Goal: Obtain resource: Obtain resource

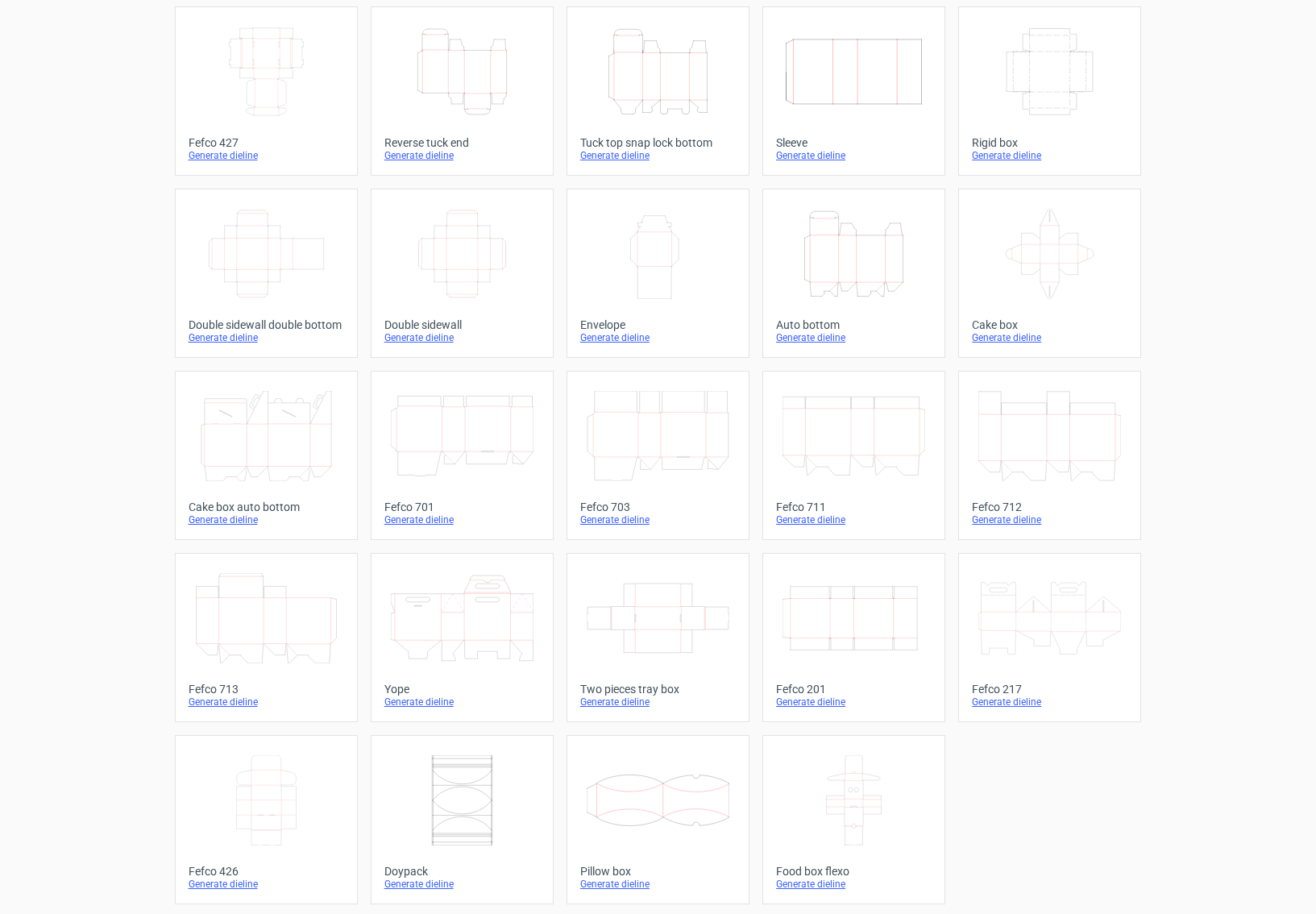
scroll to position [93, 0]
click at [312, 609] on icon at bounding box center [266, 615] width 143 height 90
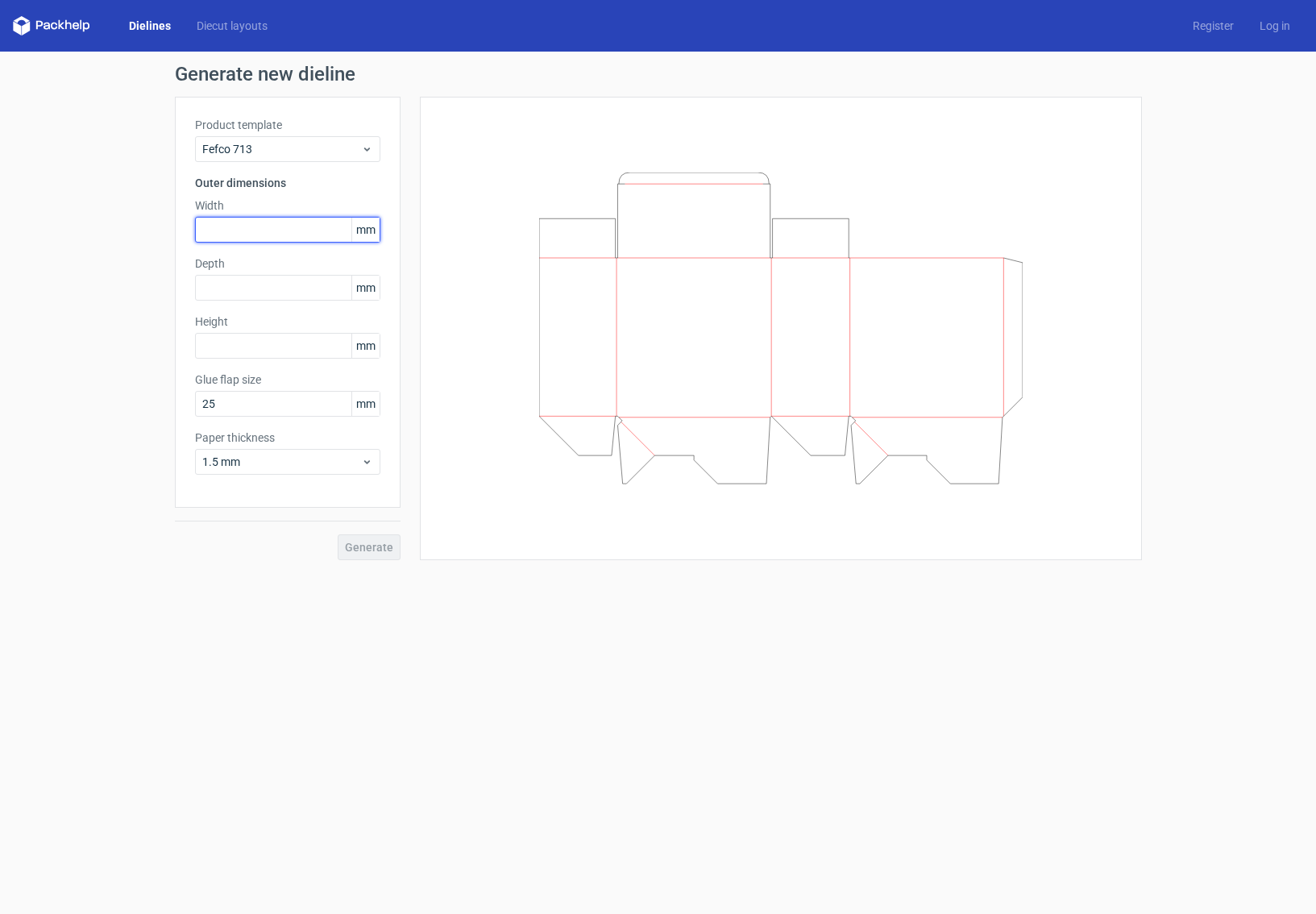
click at [245, 226] on input "text" at bounding box center [288, 229] width 185 height 26
type input "180"
type input "110"
type input "70"
click at [337, 534] on button "Generate" at bounding box center [369, 547] width 63 height 26
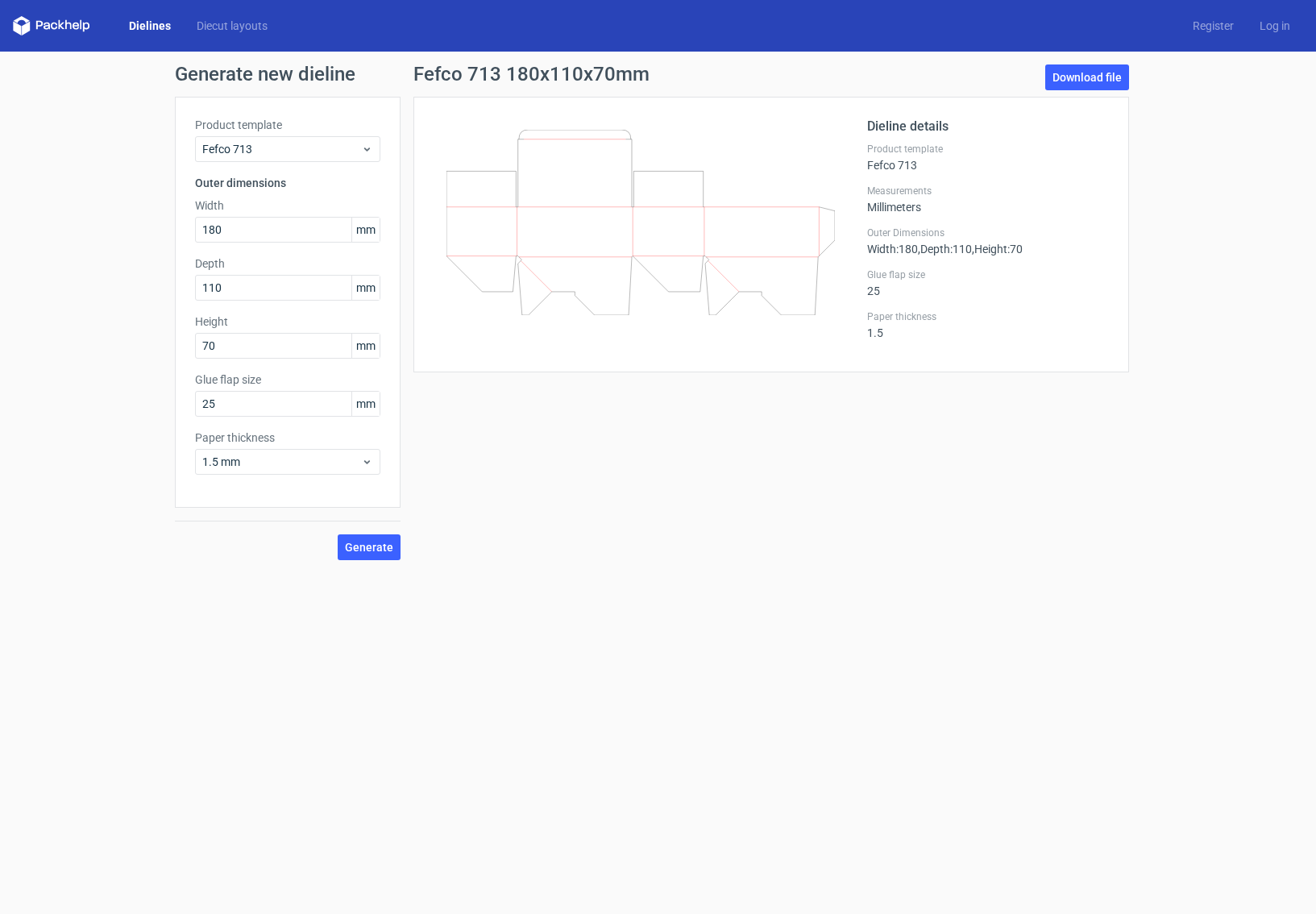
click at [24, 24] on polygon at bounding box center [26, 28] width 8 height 14
click at [65, 24] on icon at bounding box center [52, 25] width 77 height 19
click at [228, 25] on link "Diecut layouts" at bounding box center [231, 25] width 97 height 16
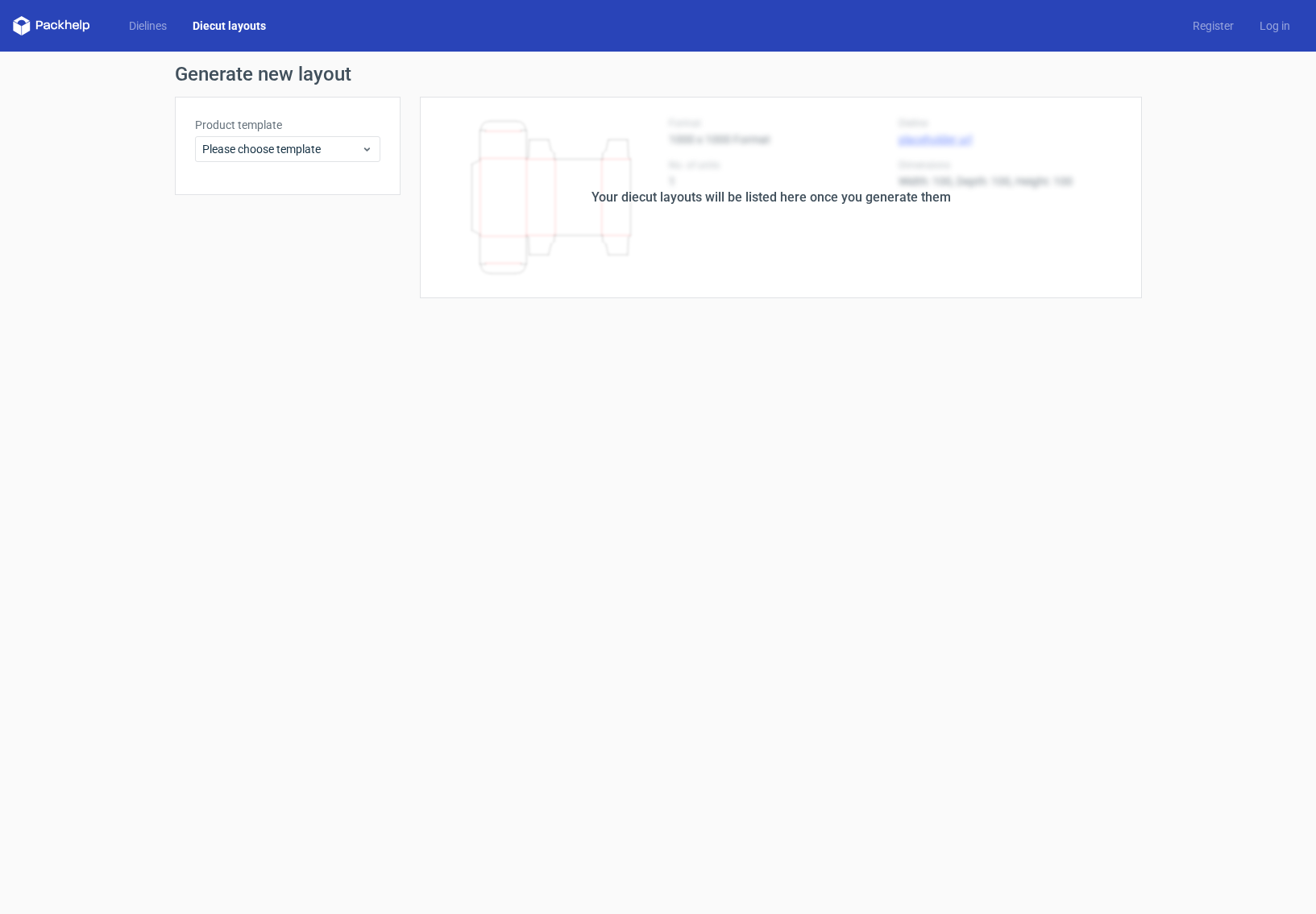
click at [80, 29] on polygon at bounding box center [81, 25] width 2 height 9
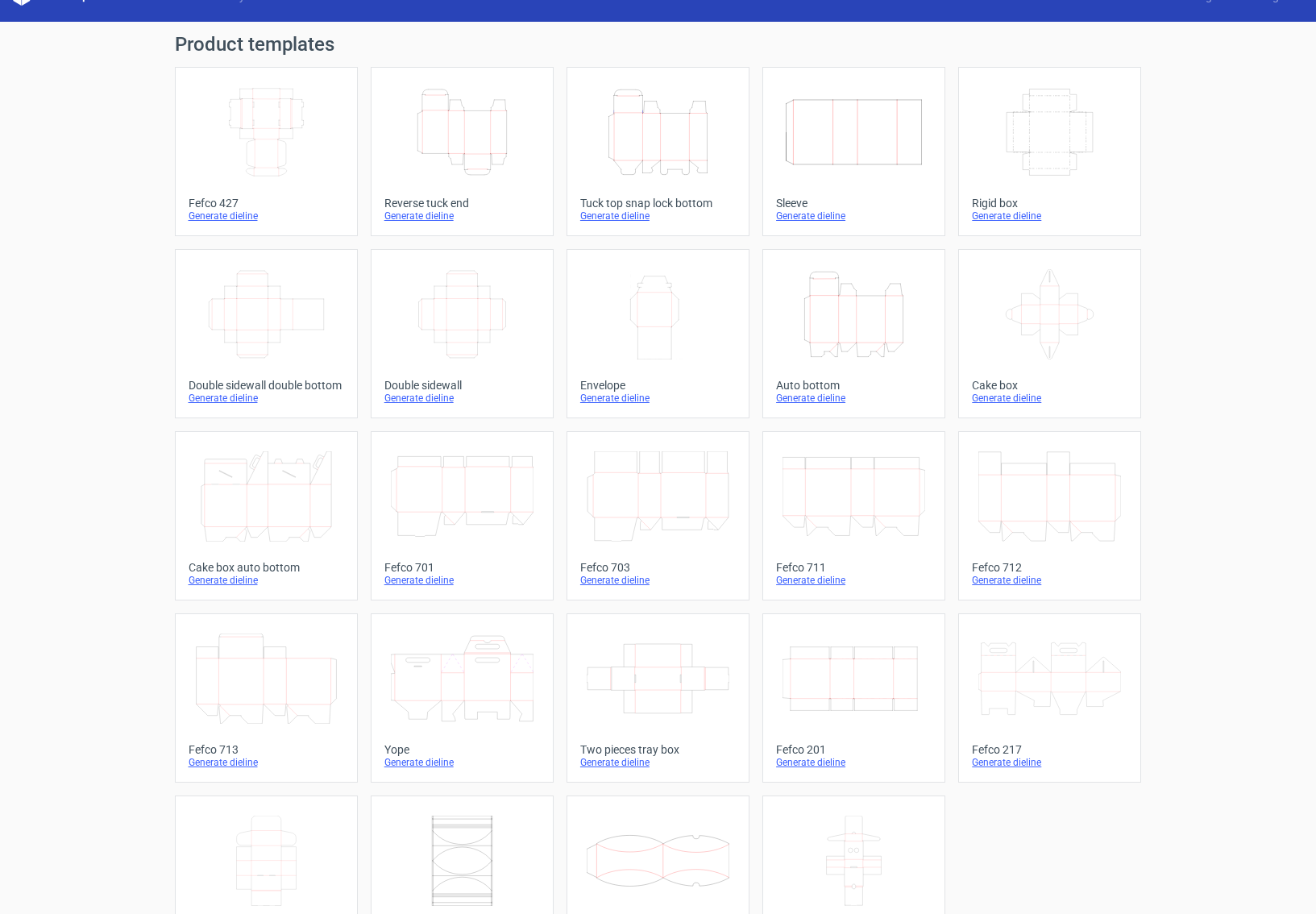
scroll to position [93, 0]
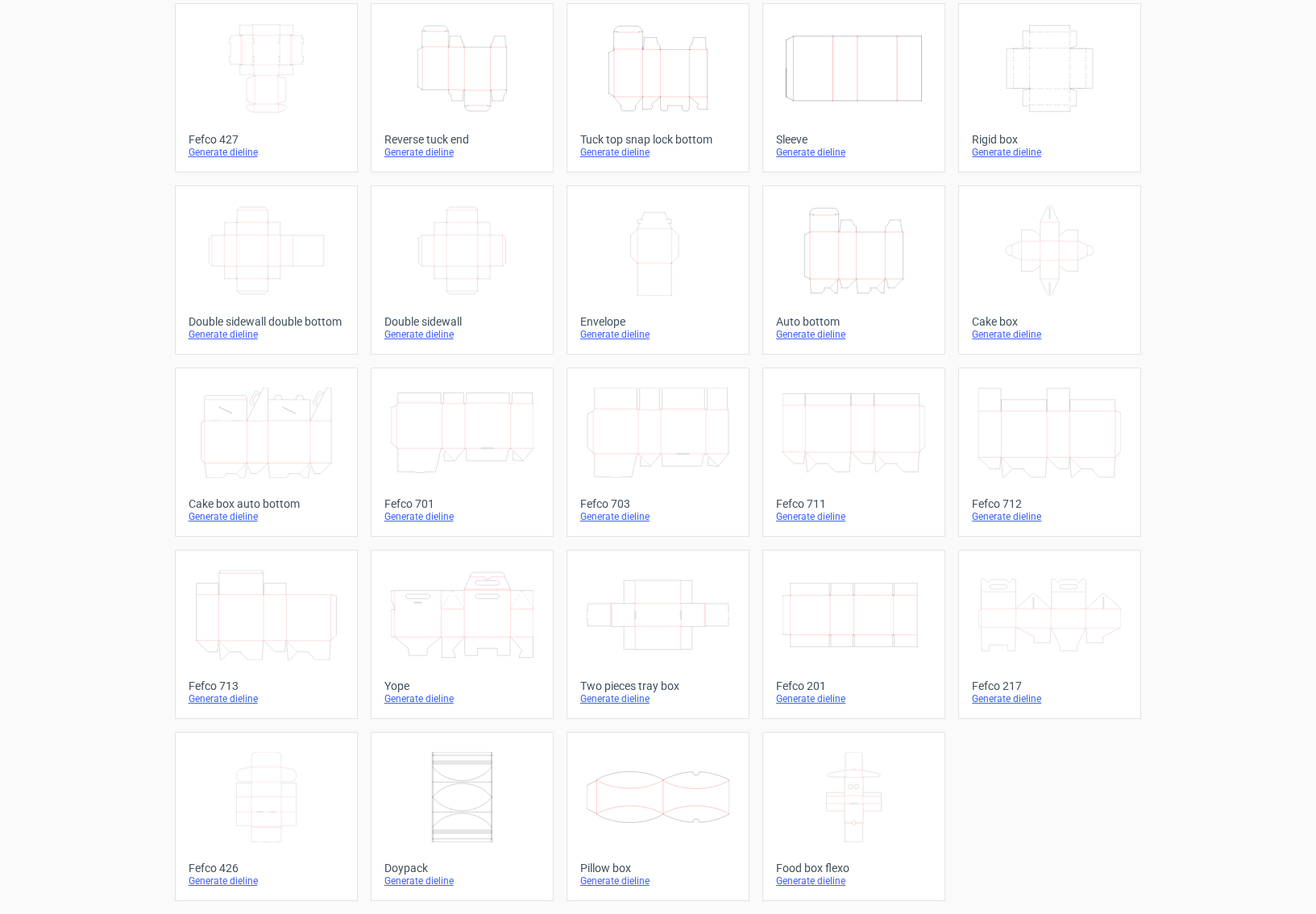
click at [824, 260] on icon "Height Depth Width" at bounding box center [853, 251] width 143 height 90
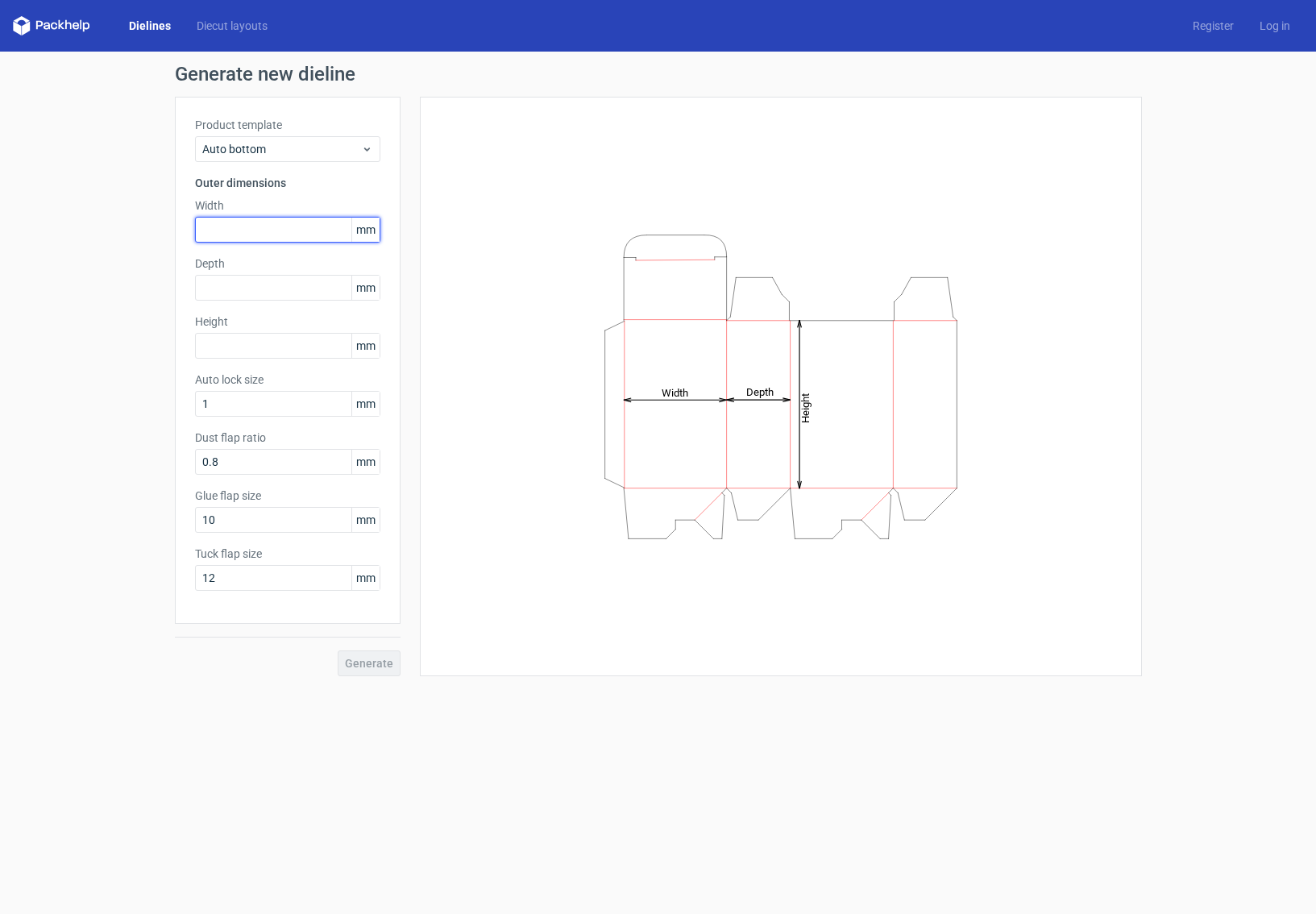
click at [273, 240] on input "text" at bounding box center [288, 229] width 185 height 26
type input "180"
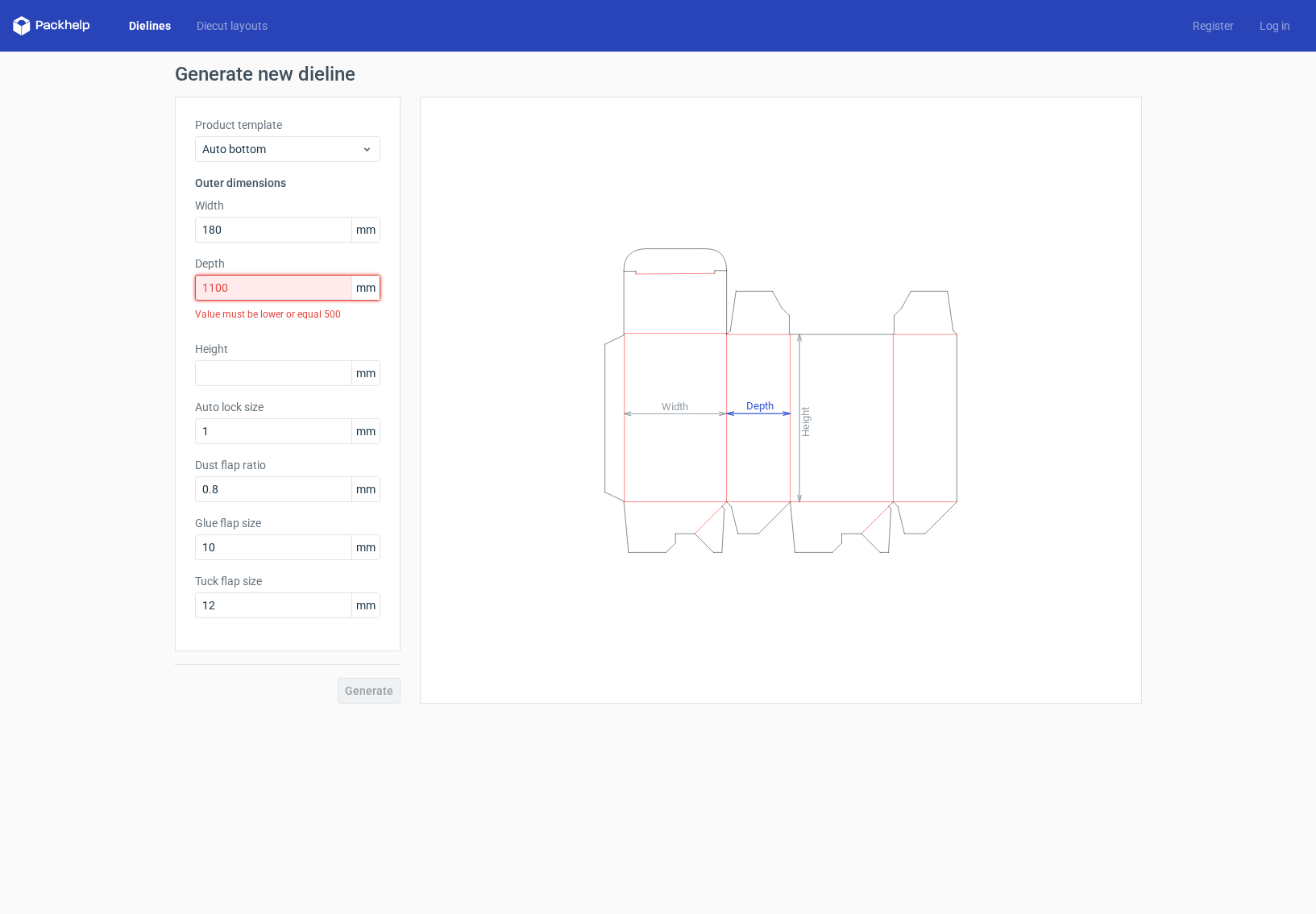
click at [251, 287] on input "1100" at bounding box center [288, 287] width 185 height 26
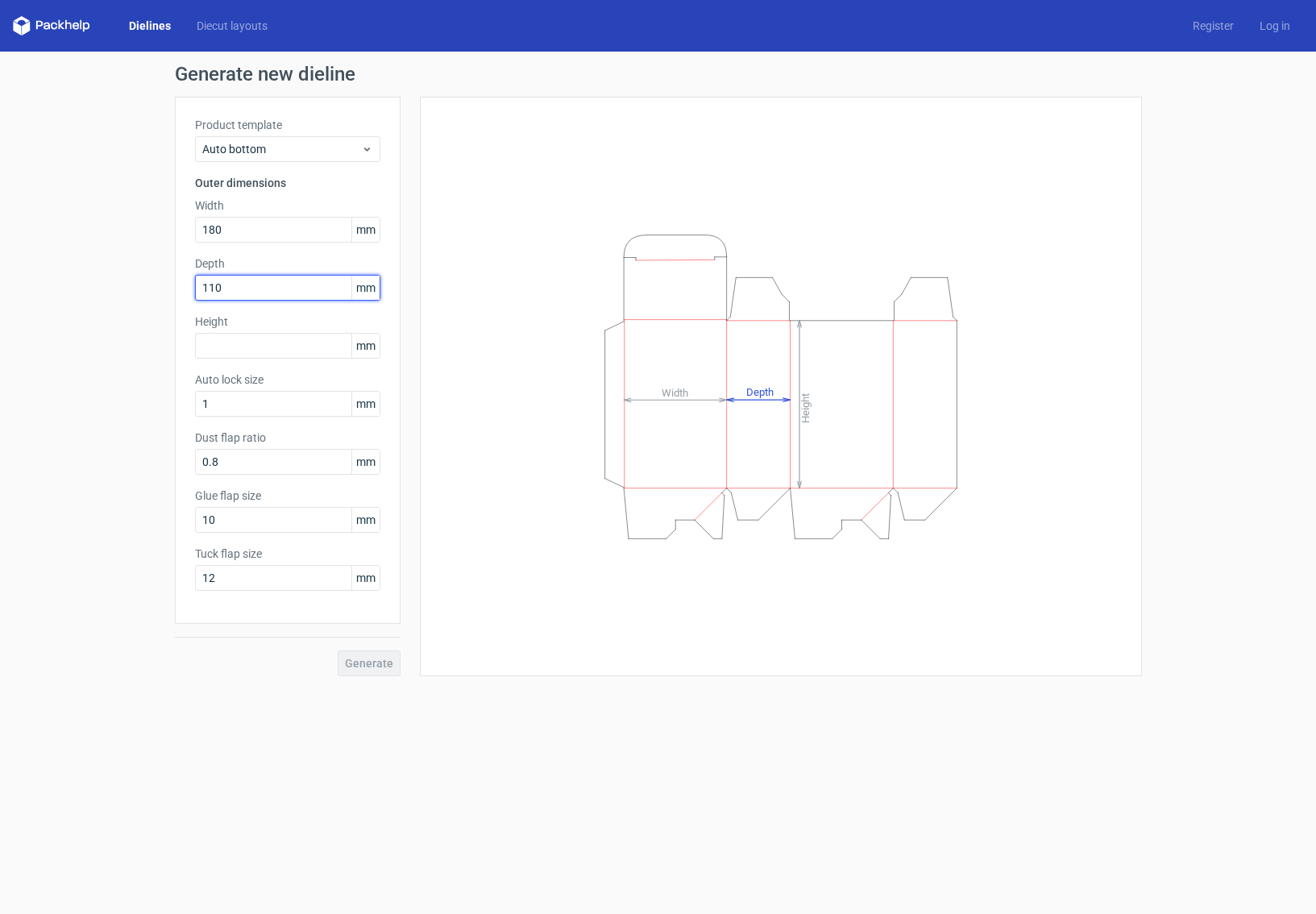
type input "110"
type input "70"
click at [337, 650] on button "Generate" at bounding box center [369, 663] width 63 height 26
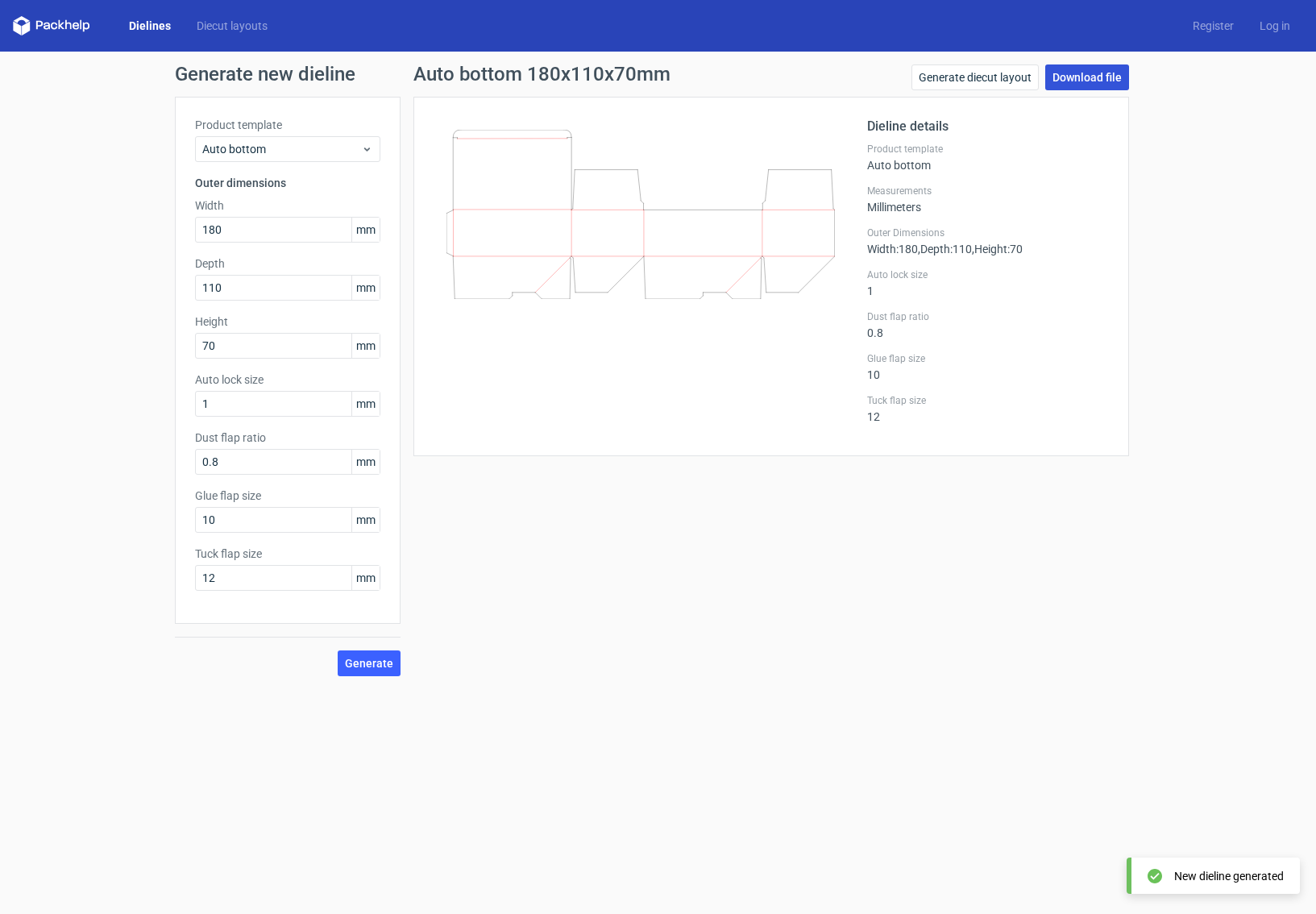
click at [1082, 70] on link "Download file" at bounding box center [1087, 77] width 84 height 26
click at [271, 234] on input "180" at bounding box center [288, 229] width 185 height 26
type input "220"
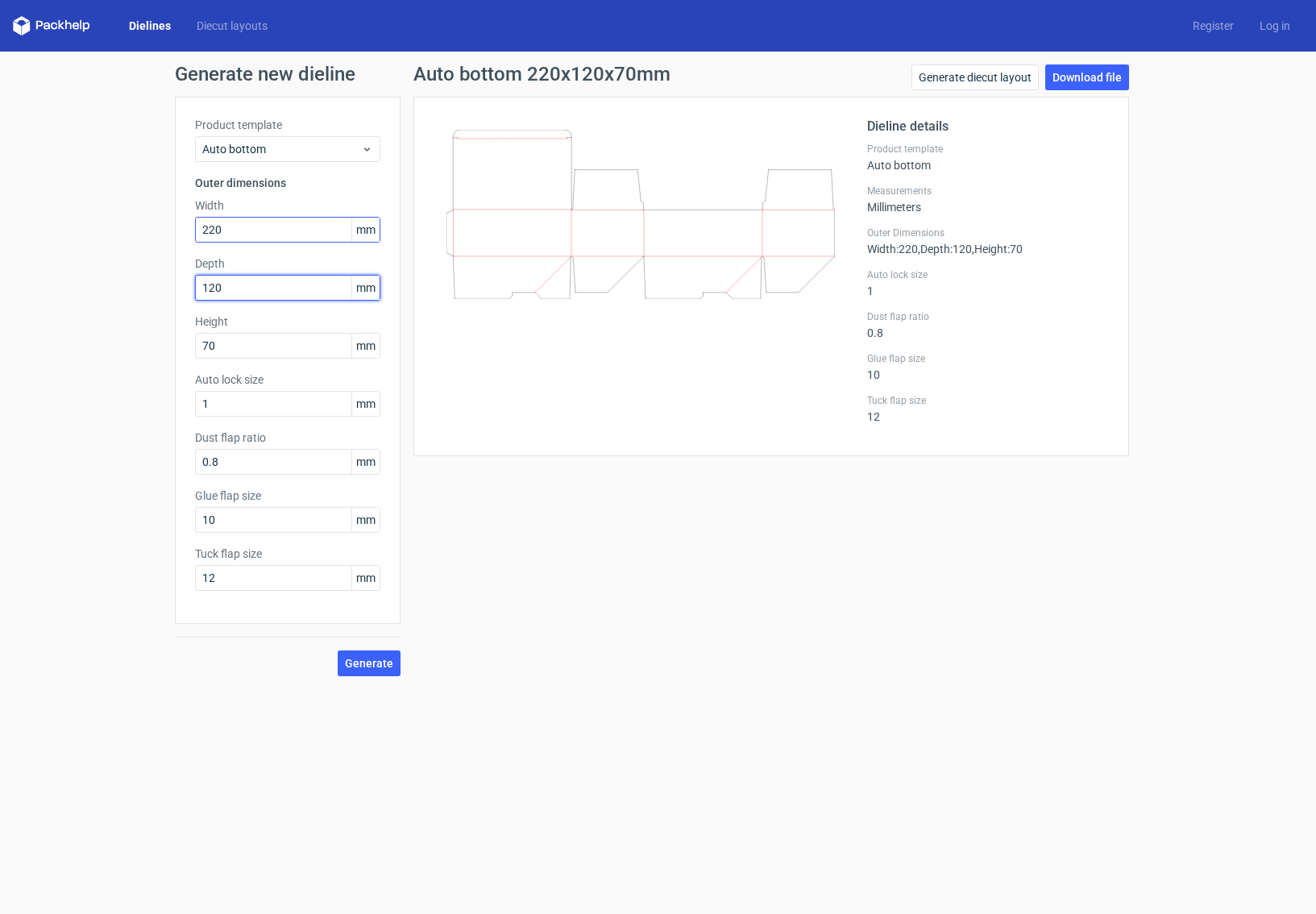
type input "120"
type input "80"
click at [337, 650] on button "Generate" at bounding box center [369, 663] width 63 height 26
click at [1079, 74] on link "Download file" at bounding box center [1087, 77] width 84 height 26
